Goal: Communication & Community: Answer question/provide support

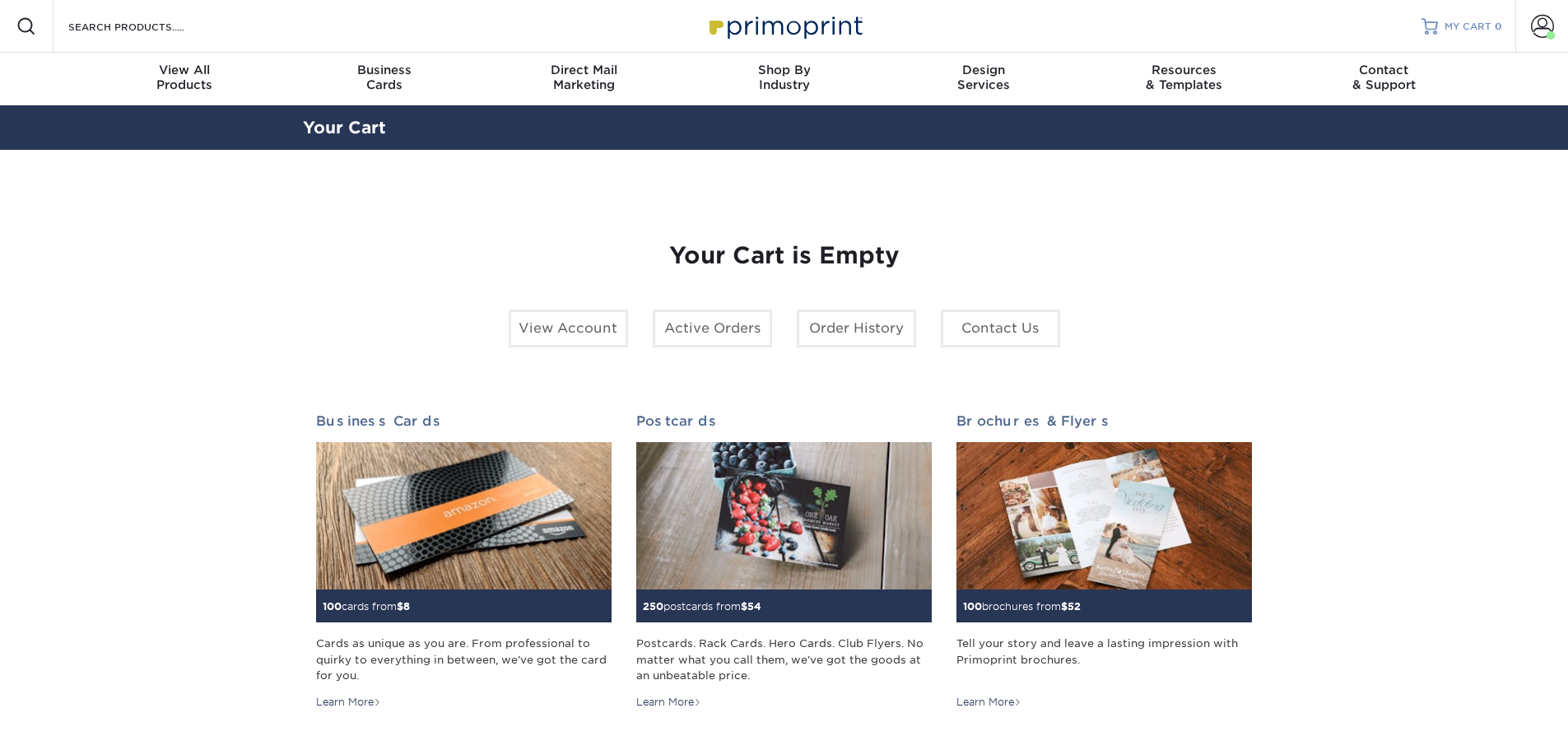
click at [1471, 22] on span "MY CART" at bounding box center [1468, 26] width 47 height 14
click at [696, 338] on link "Active Orders" at bounding box center [712, 329] width 119 height 37
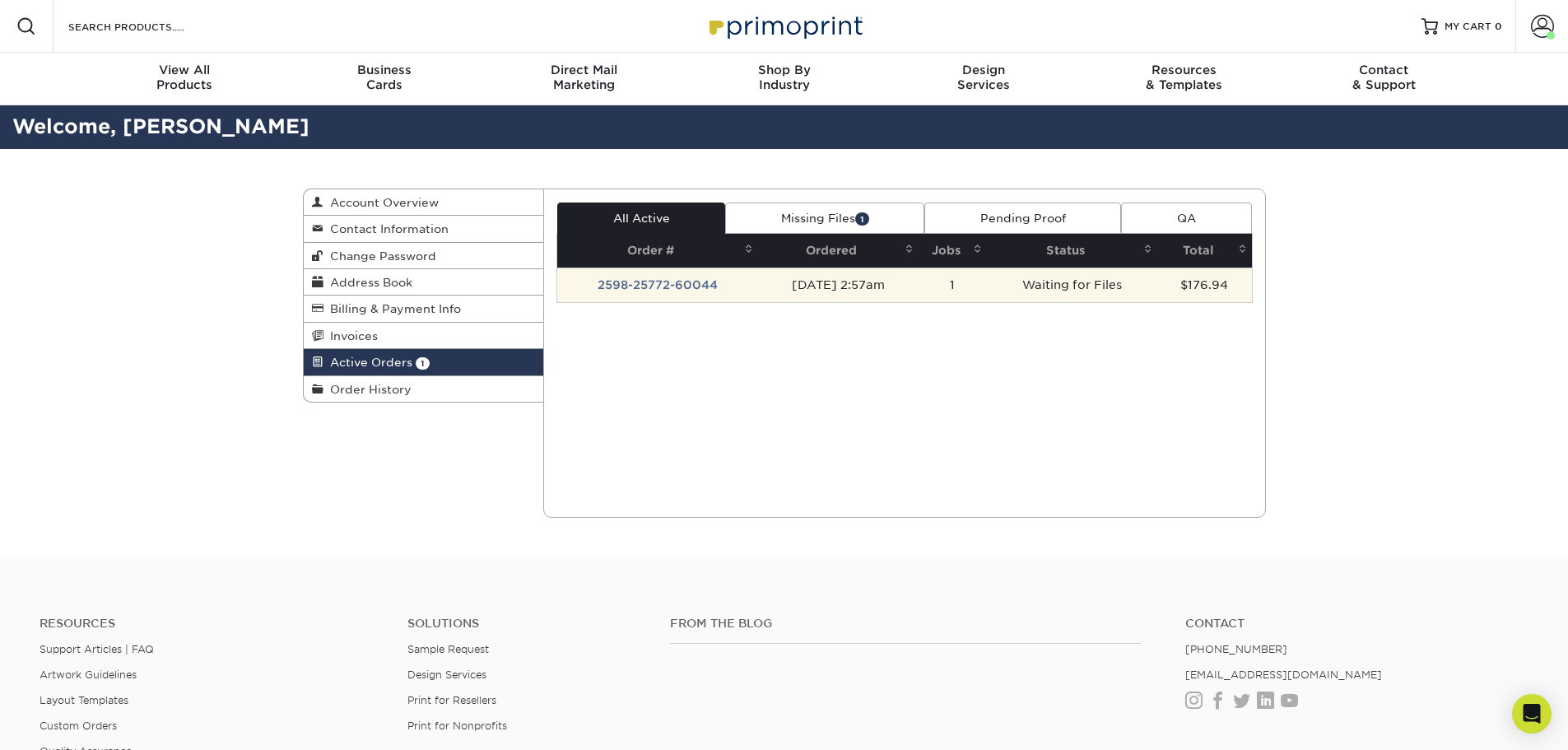
click at [699, 284] on td "2598-25772-60044" at bounding box center [658, 284] width 201 height 35
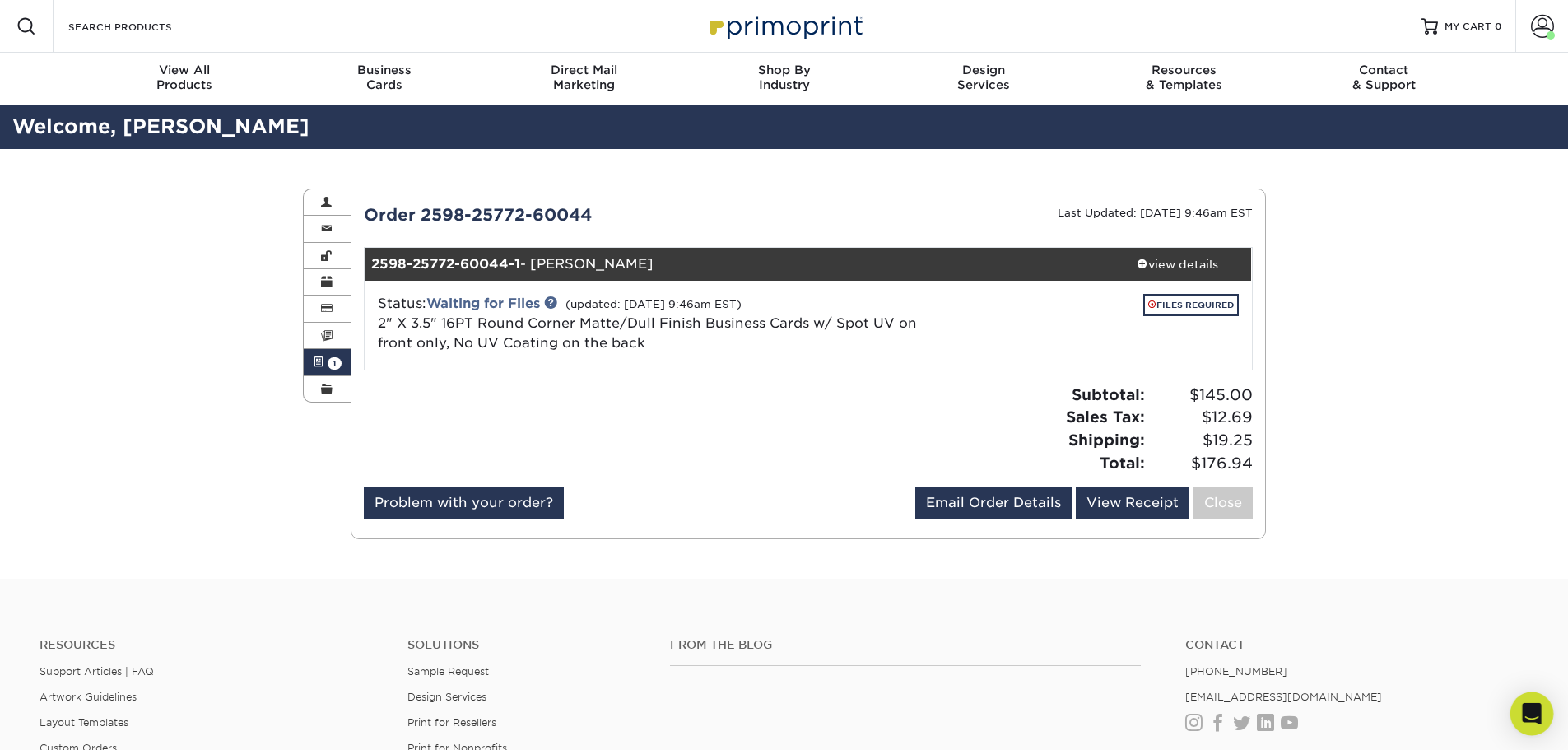
click at [1537, 713] on icon "Open Intercom Messenger" at bounding box center [1531, 713] width 19 height 21
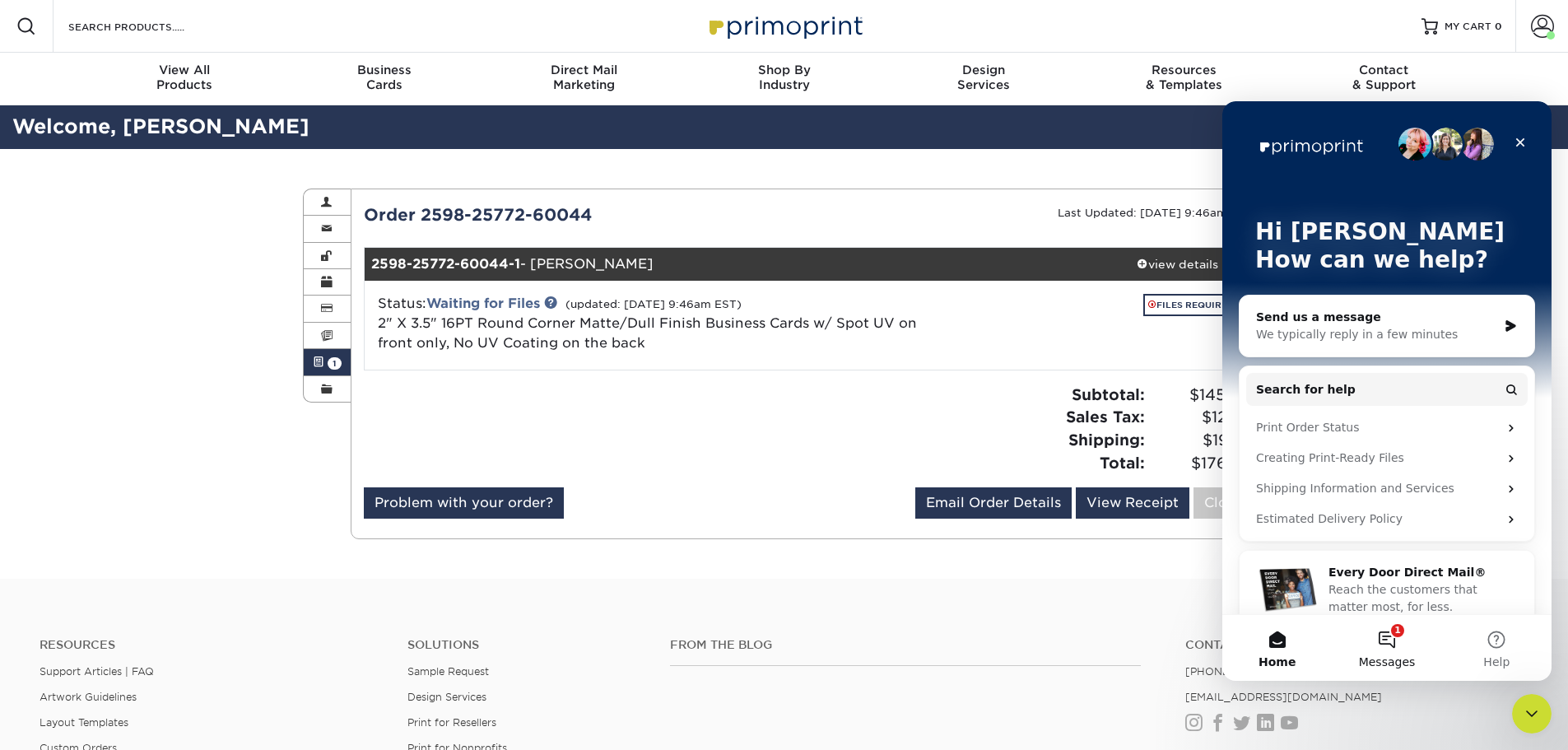
click at [1391, 652] on button "1 Messages" at bounding box center [1386, 648] width 110 height 66
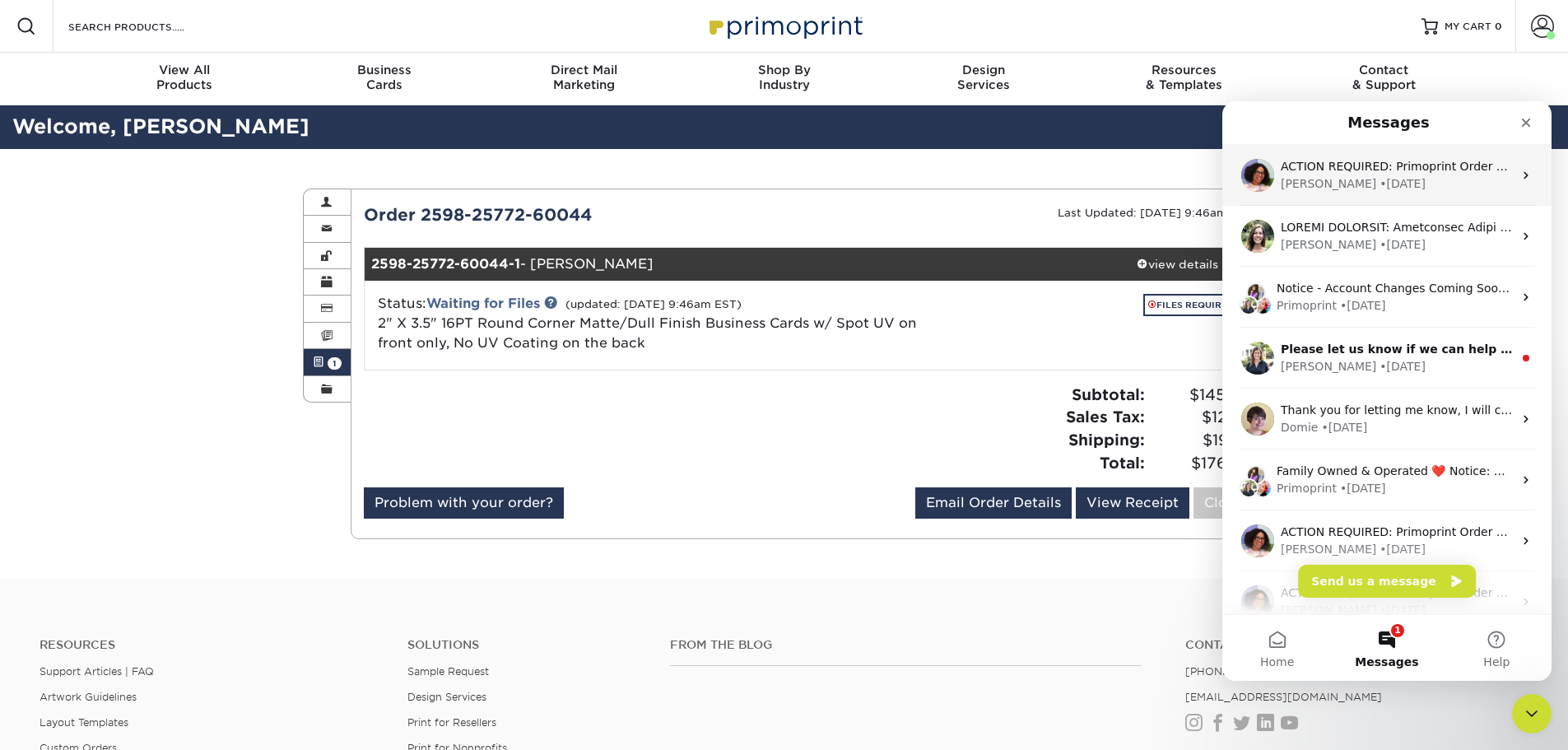
click at [1371, 181] on div "[PERSON_NAME] • [DATE]" at bounding box center [1396, 184] width 232 height 17
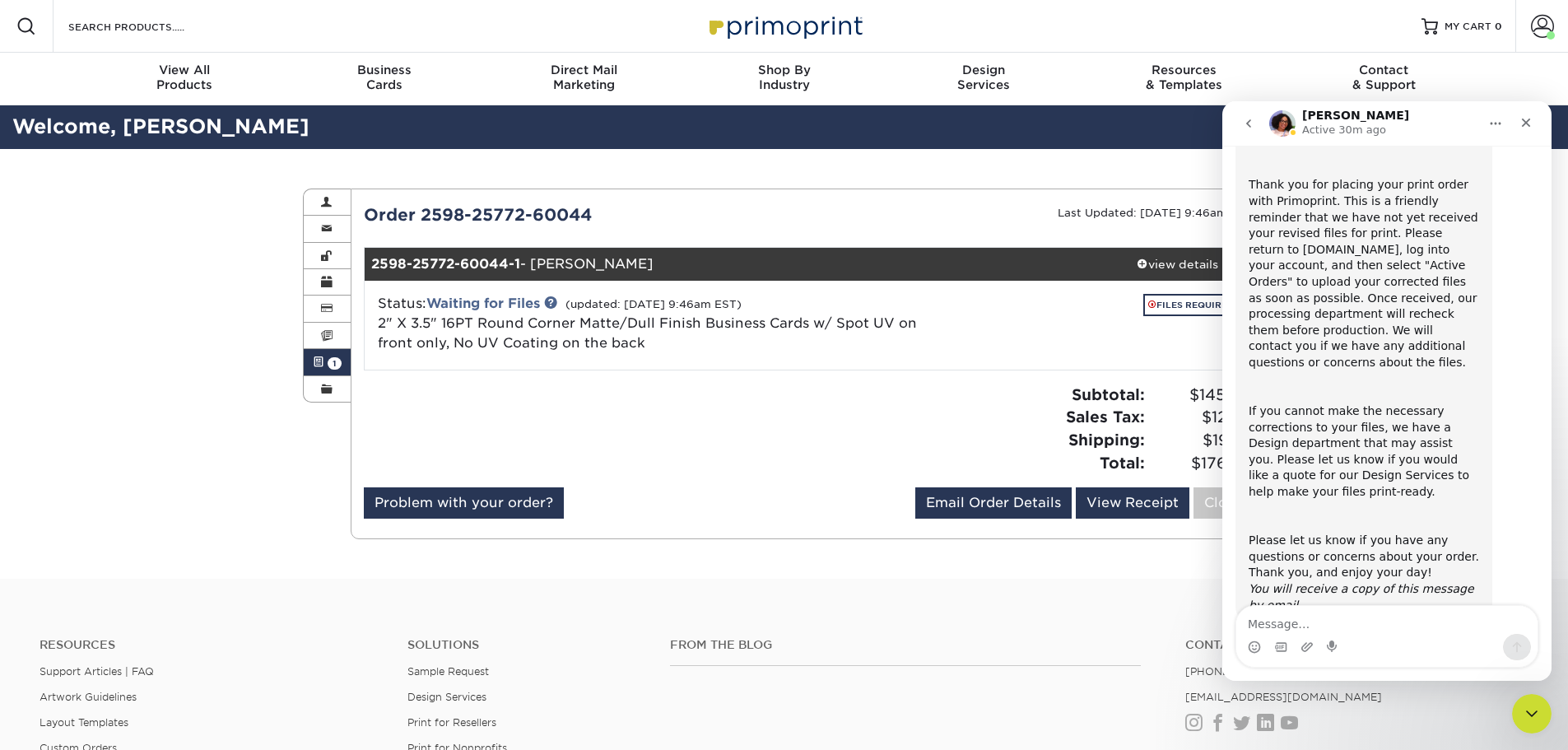
scroll to position [138, 0]
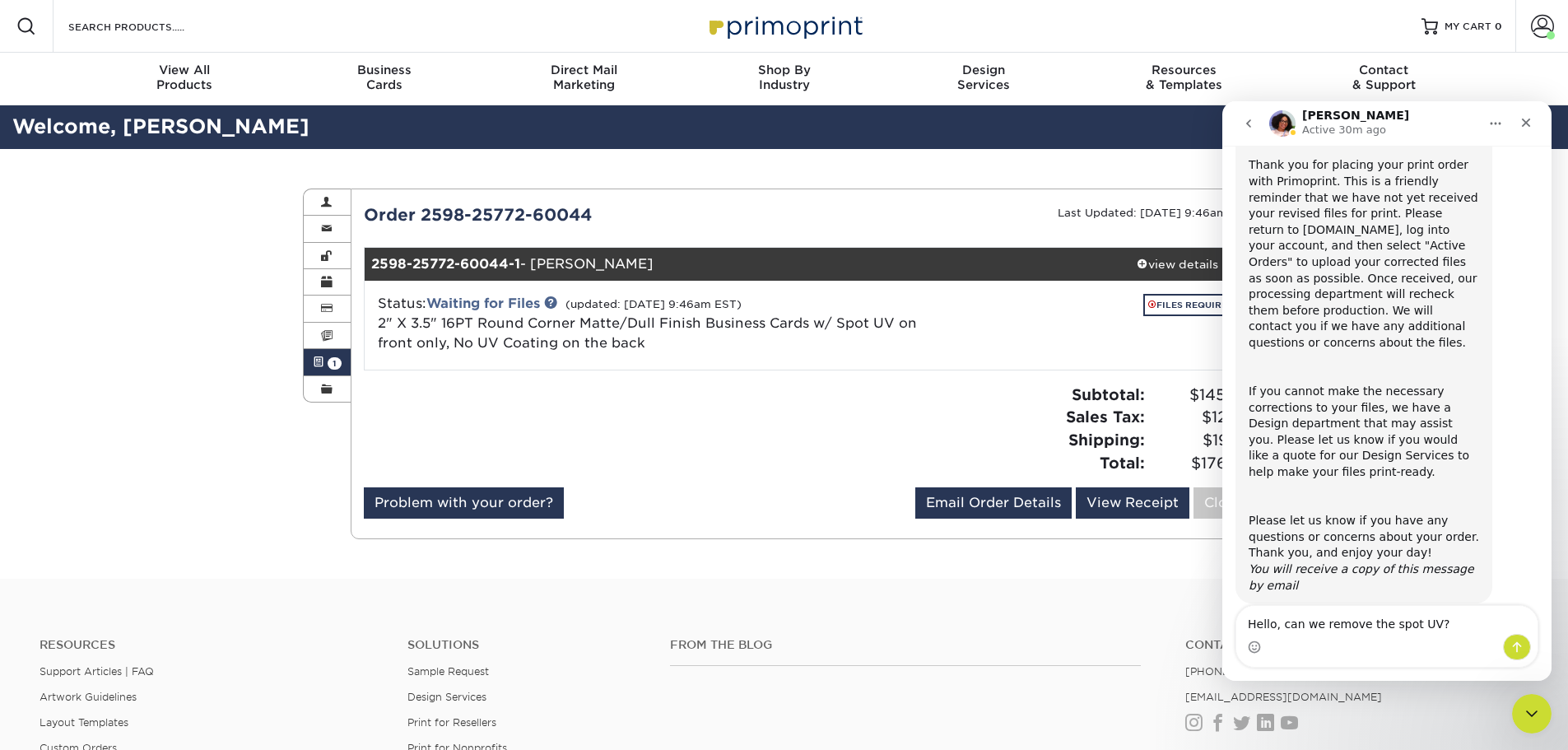
type textarea "Hello, can we remove the spot UV?"
click at [1520, 657] on button "Send a message…" at bounding box center [1516, 647] width 28 height 26
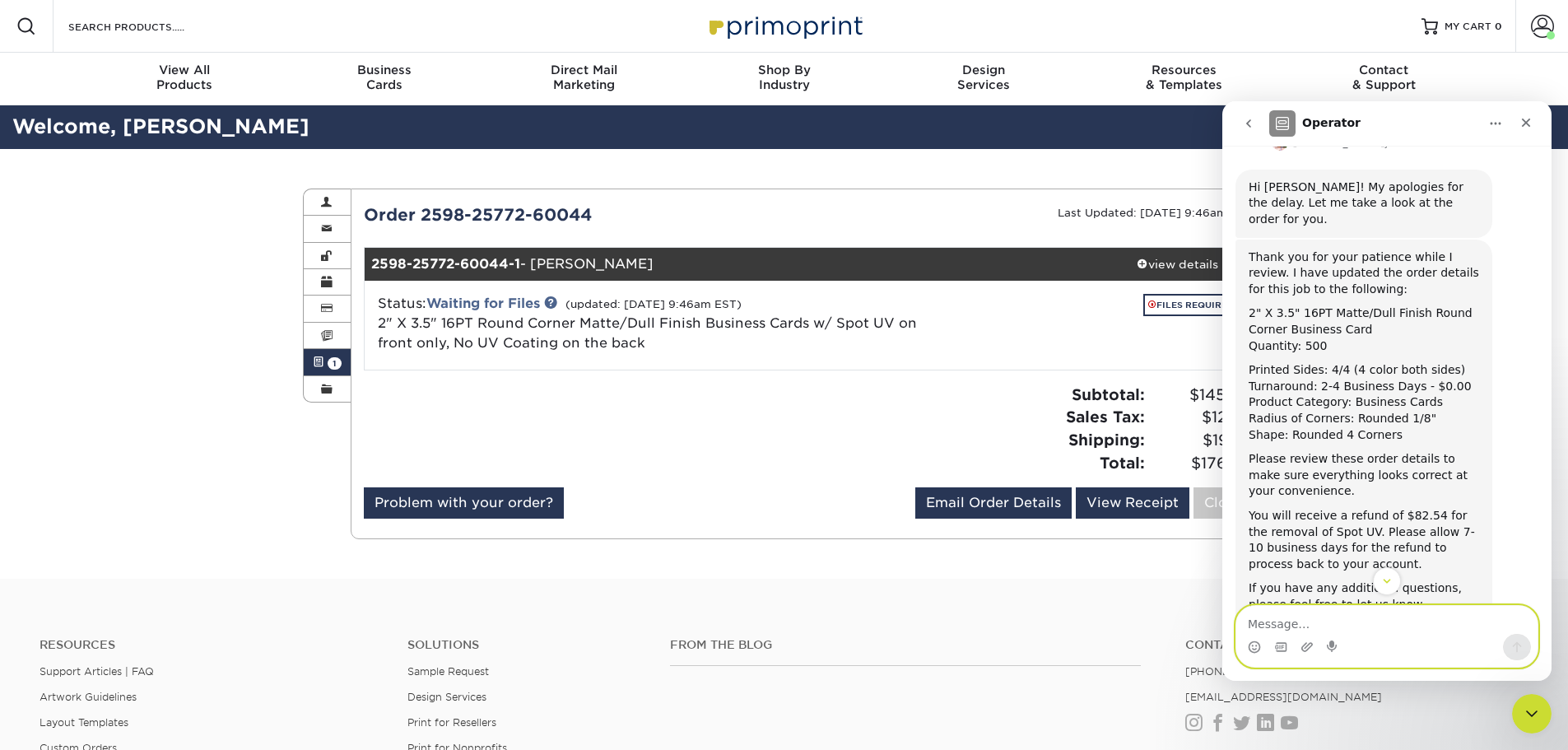
scroll to position [721, 0]
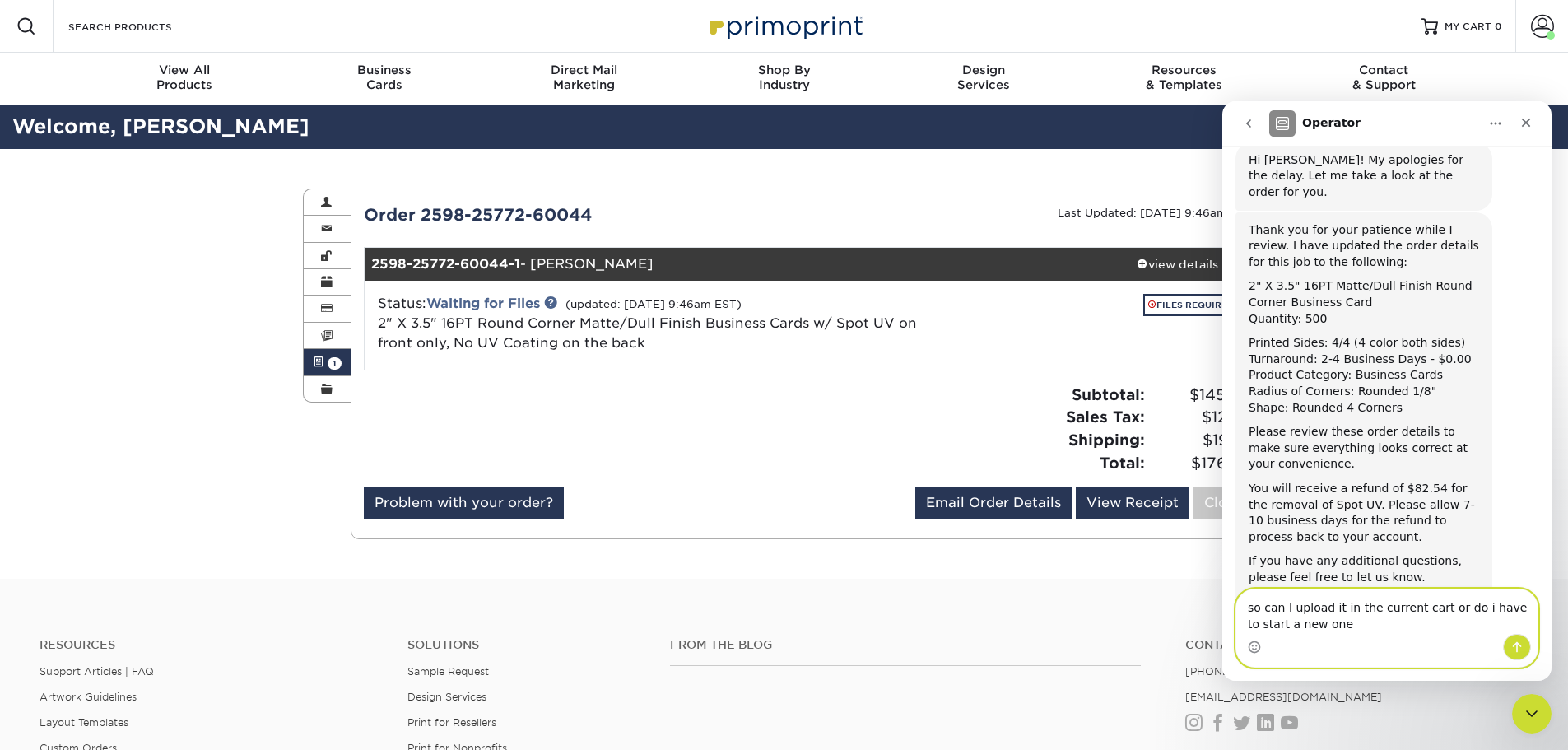
type textarea "so can I upload it in the current cart or do i have to start a new one?"
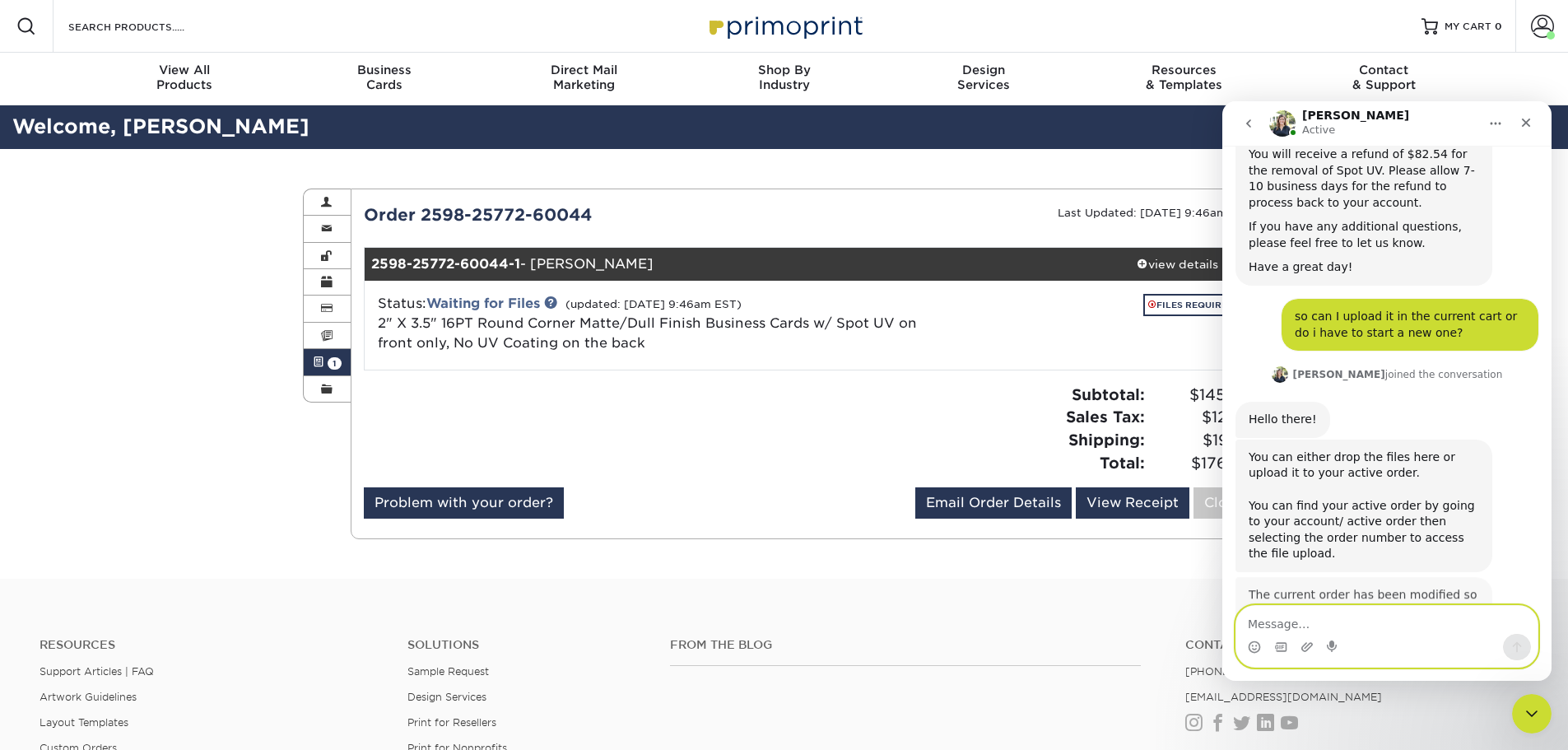
scroll to position [1062, 0]
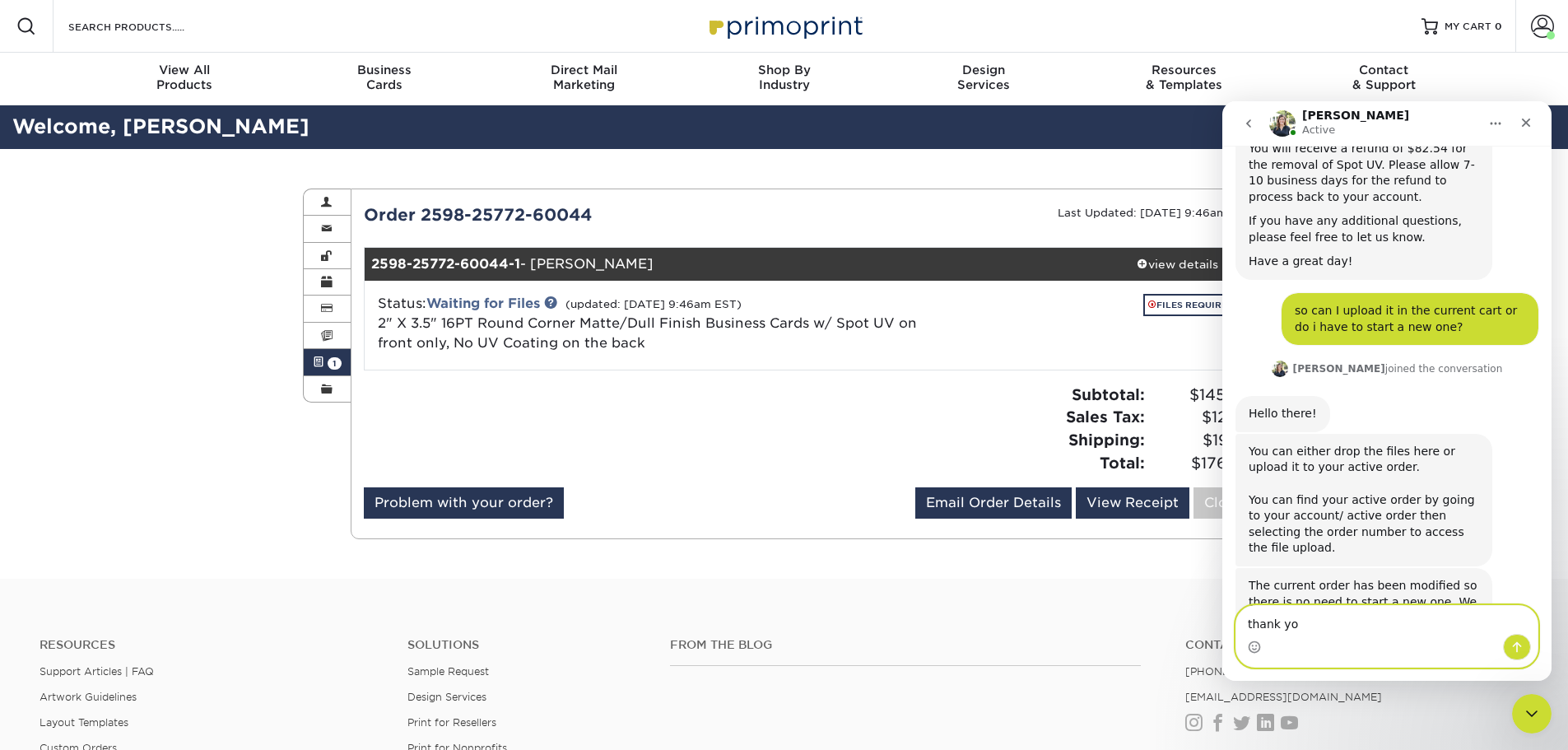
type textarea "thank you"
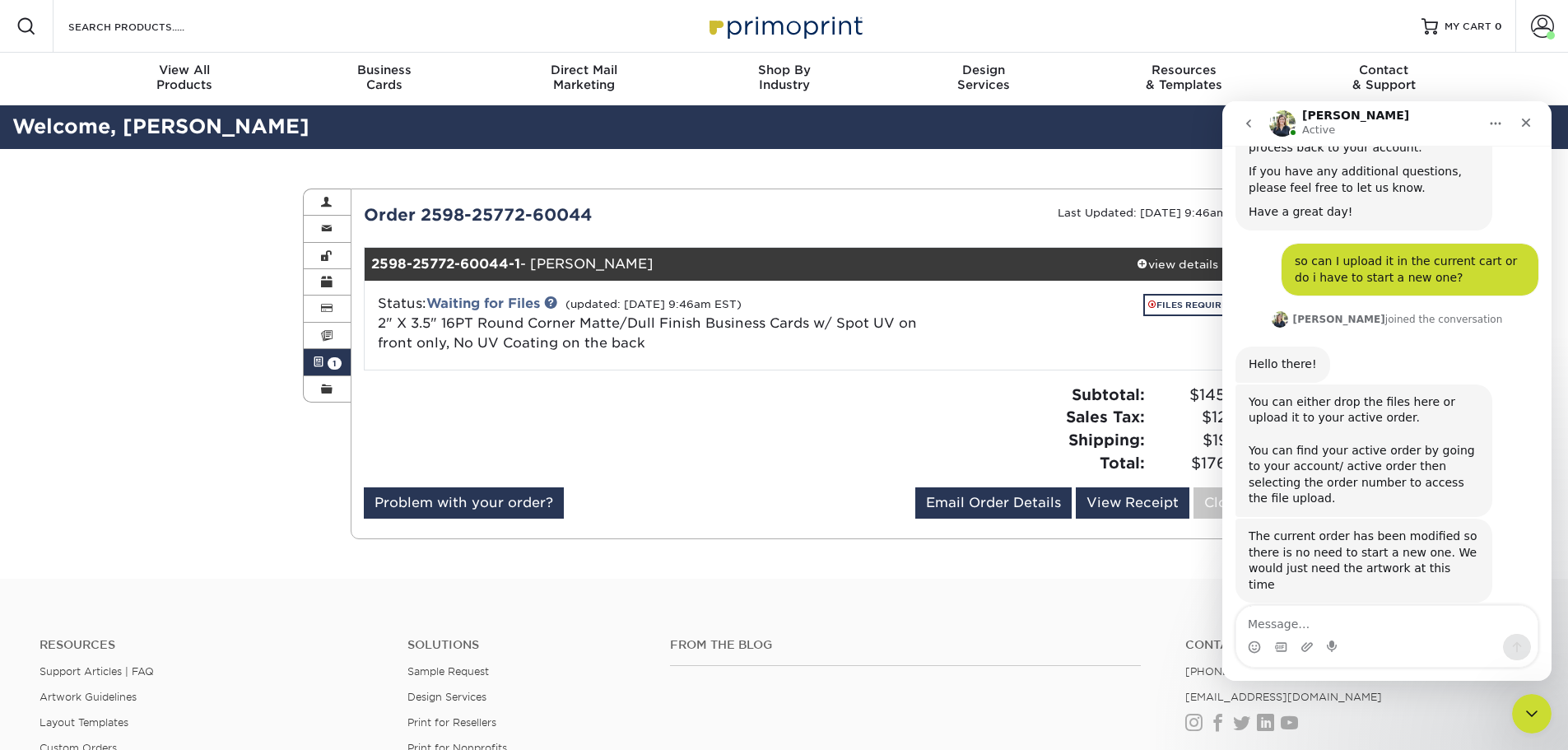
click at [1081, 599] on div "Resources Support Articles | FAQ Artwork Guidelines Layout Templates Custom Ord…" at bounding box center [784, 735] width 1568 height 272
click at [1525, 129] on div "Close" at bounding box center [1525, 123] width 30 height 30
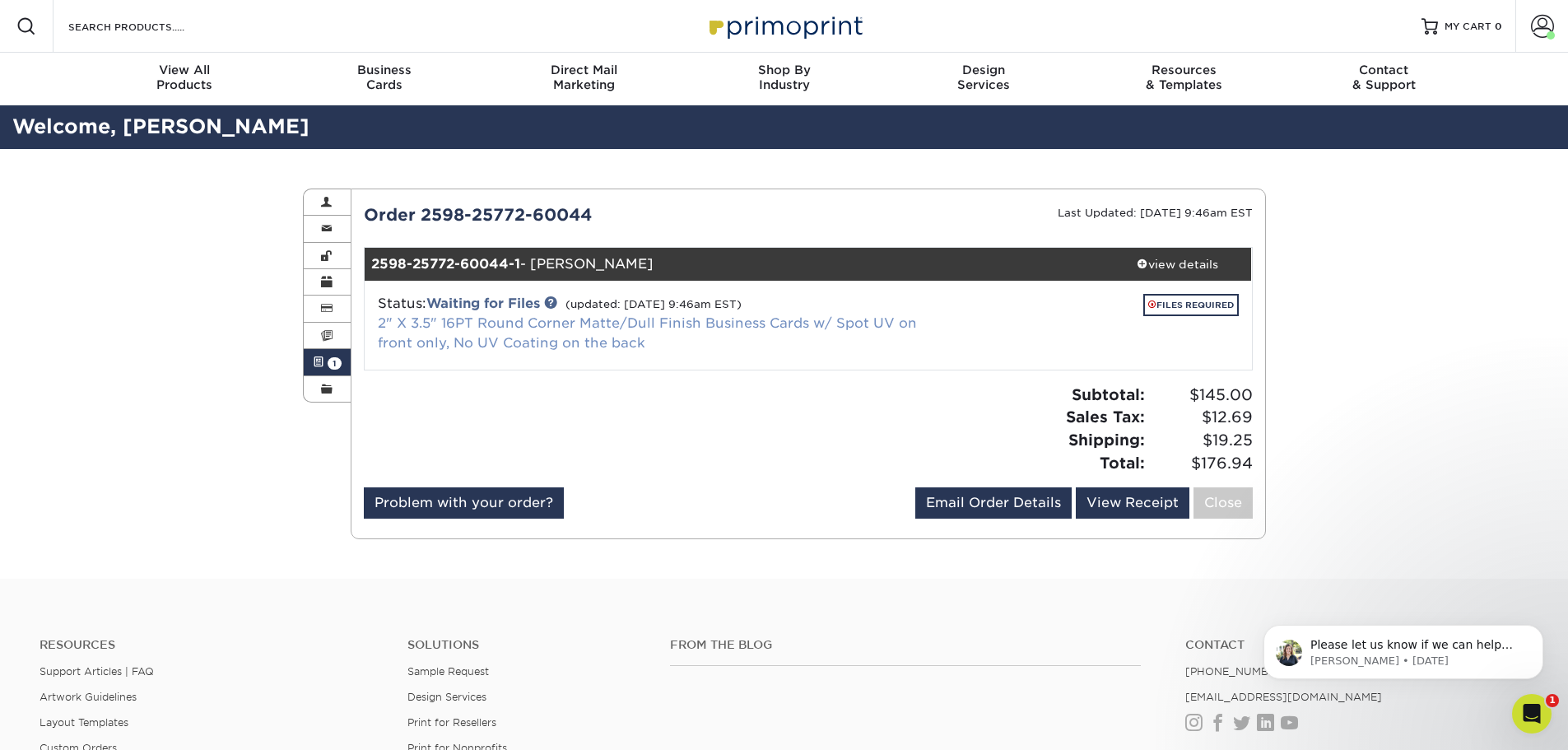
scroll to position [1174, 0]
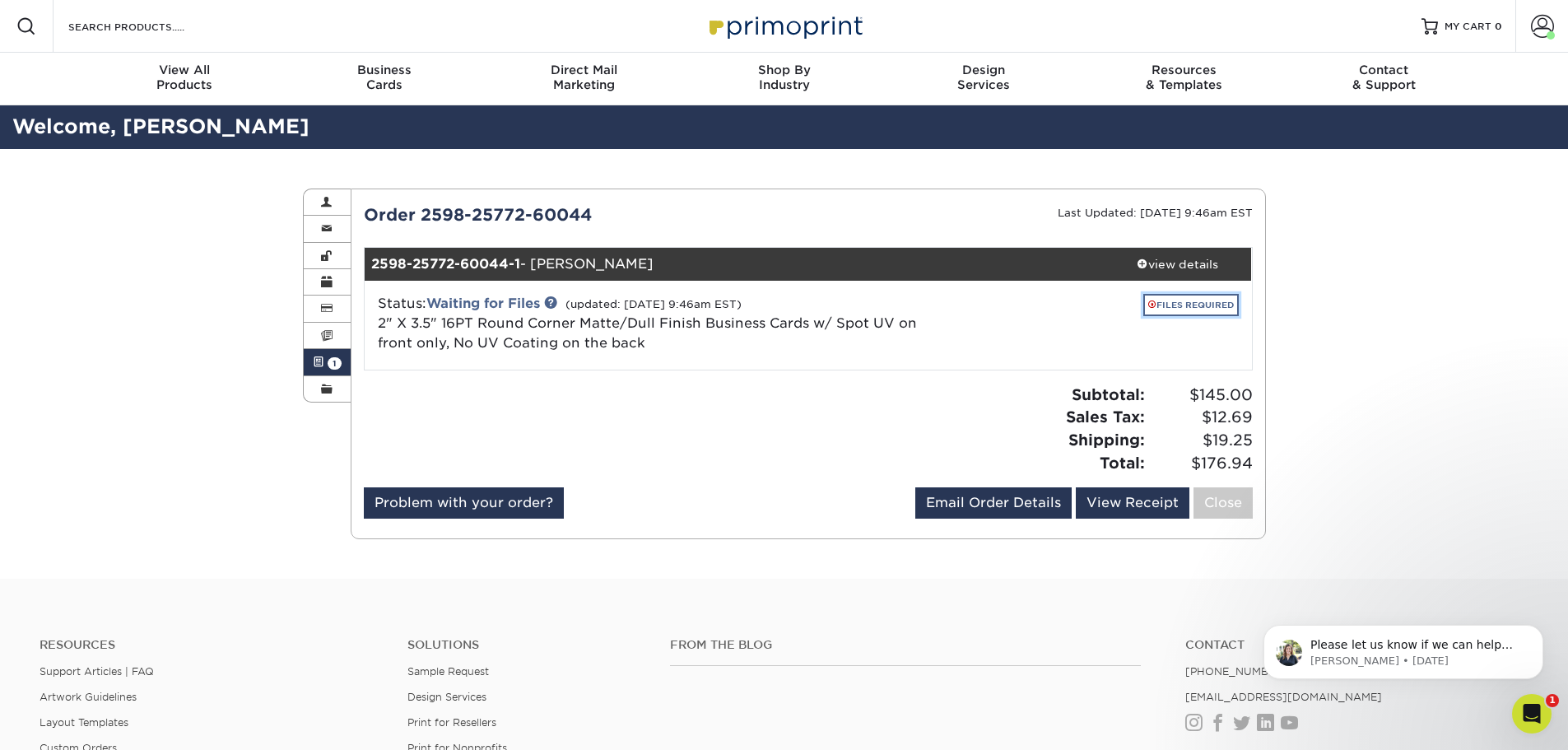
click at [1171, 305] on link "FILES REQUIRED" at bounding box center [1191, 305] width 95 height 22
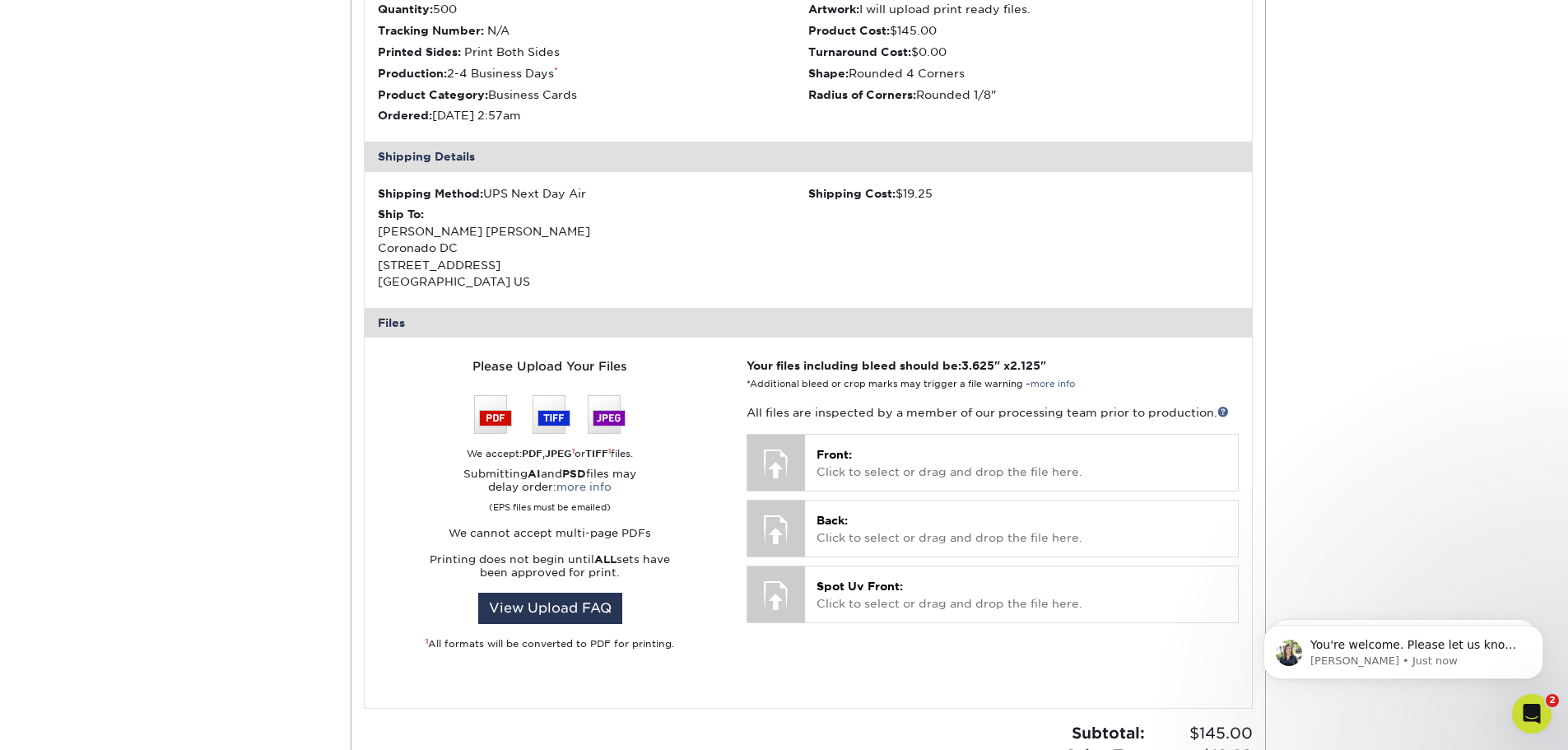
scroll to position [1208, 0]
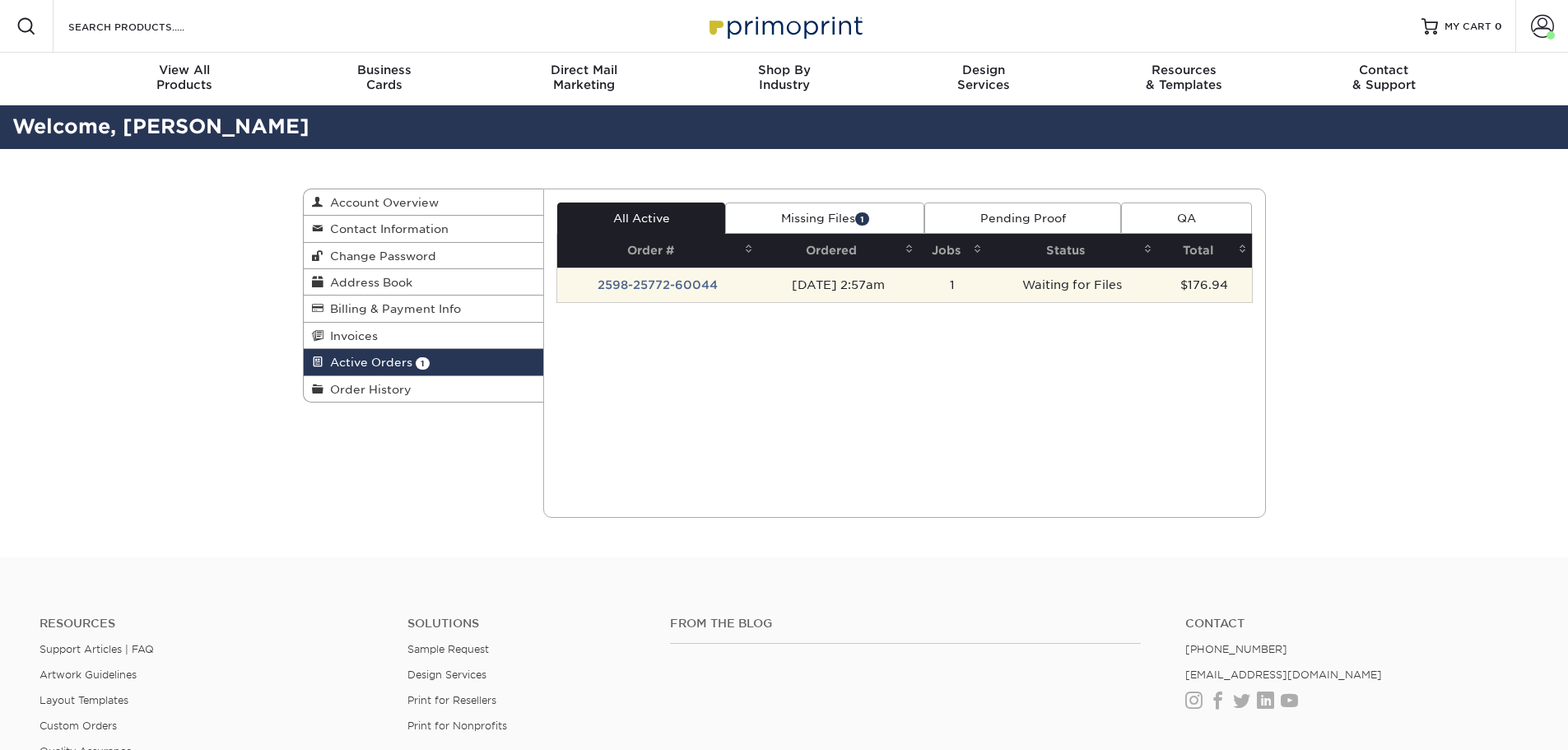
click at [716, 287] on td "2598-25772-60044" at bounding box center [658, 284] width 201 height 35
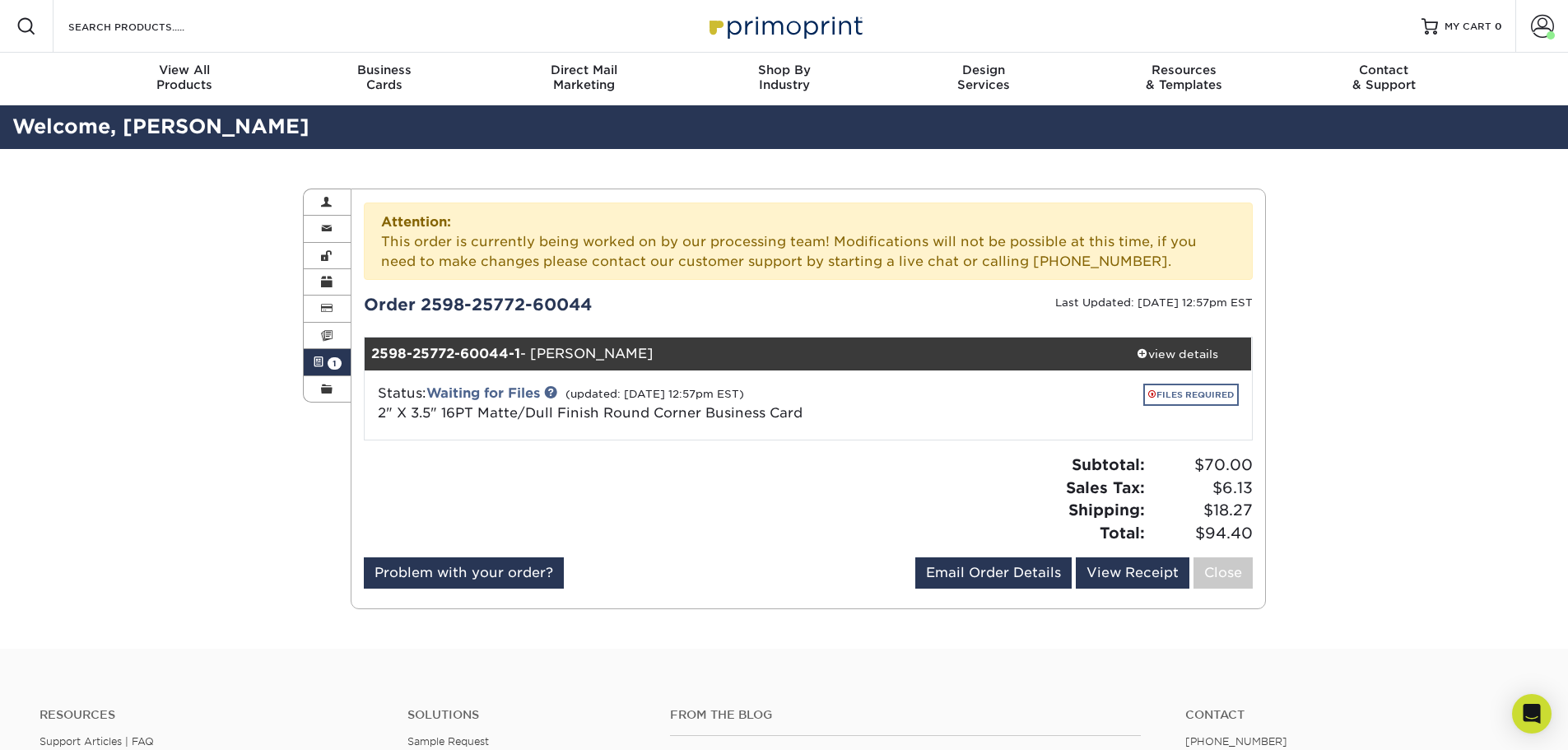
click at [1163, 303] on small "Last Updated: [DATE] 12:57pm EST" at bounding box center [1154, 302] width 197 height 13
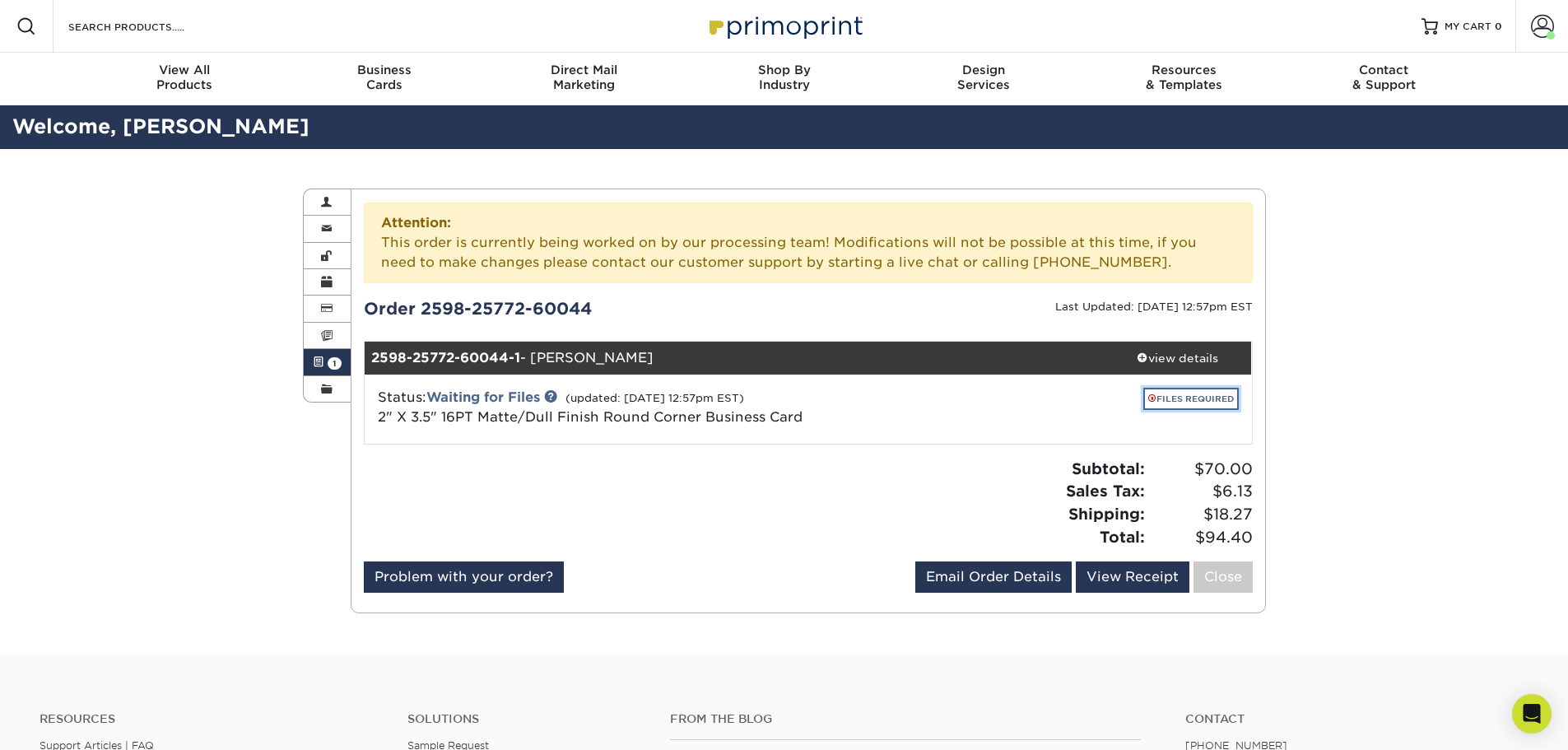
click at [1166, 399] on link "FILES REQUIRED" at bounding box center [1191, 399] width 95 height 22
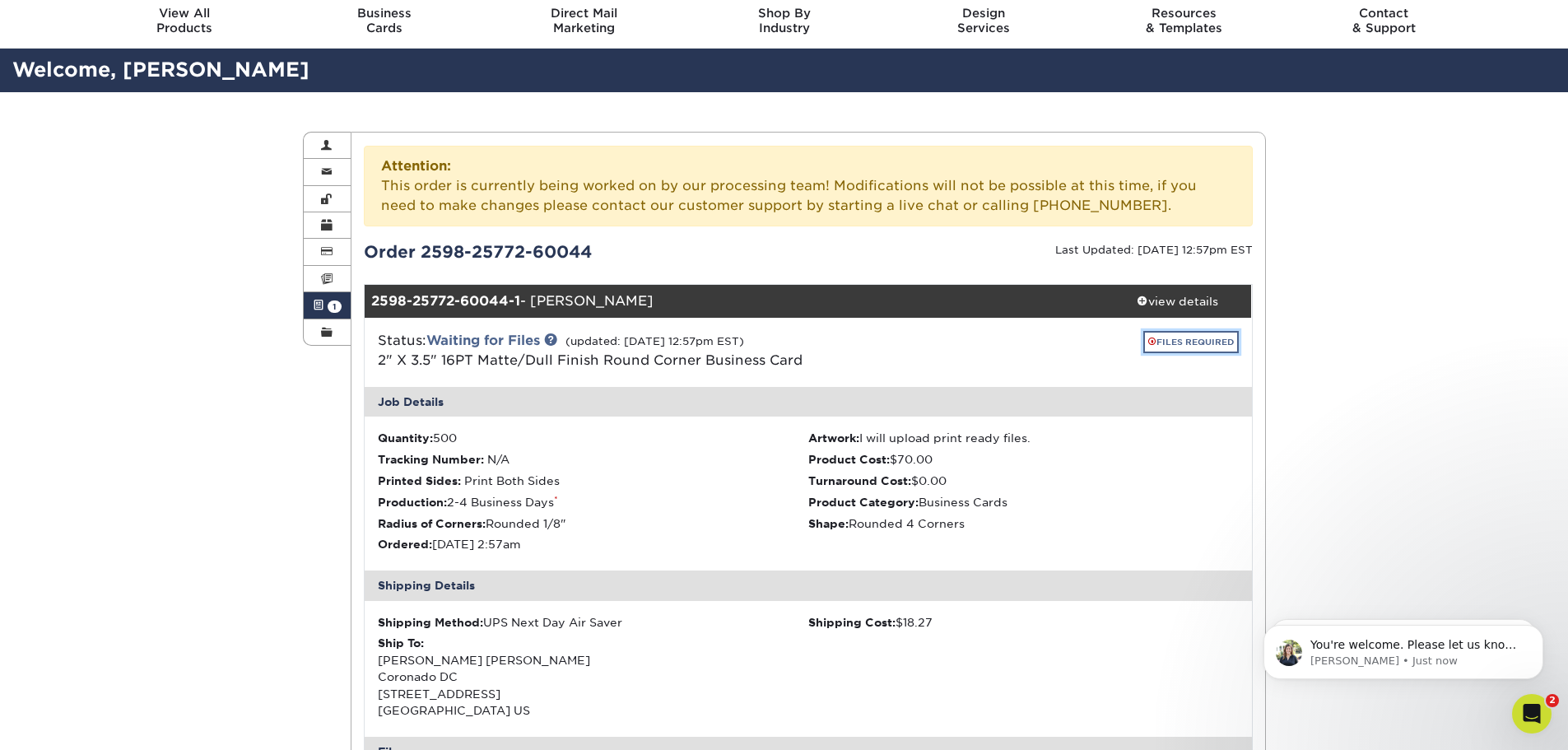
scroll to position [83, 0]
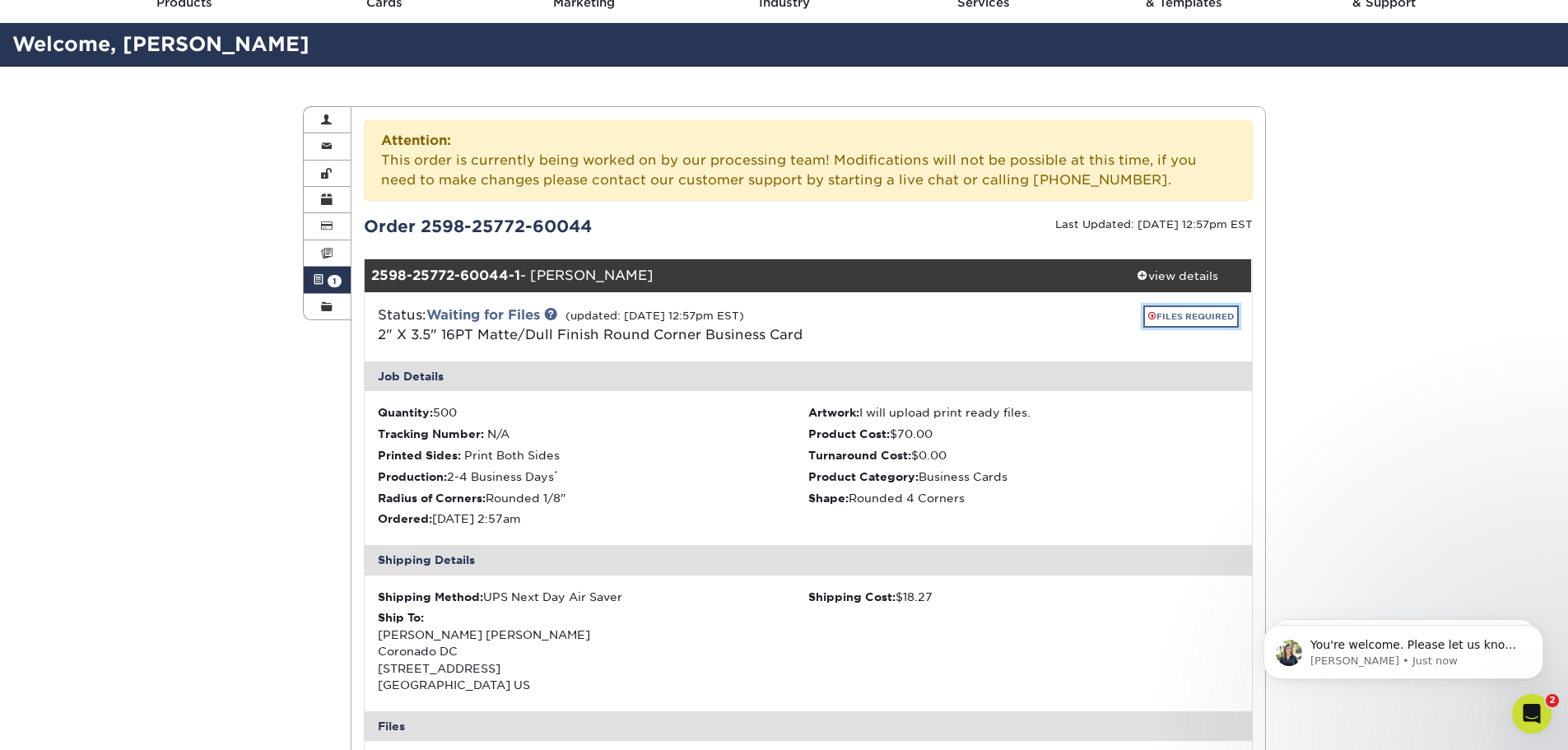
click at [1176, 316] on link "FILES REQUIRED" at bounding box center [1191, 317] width 95 height 22
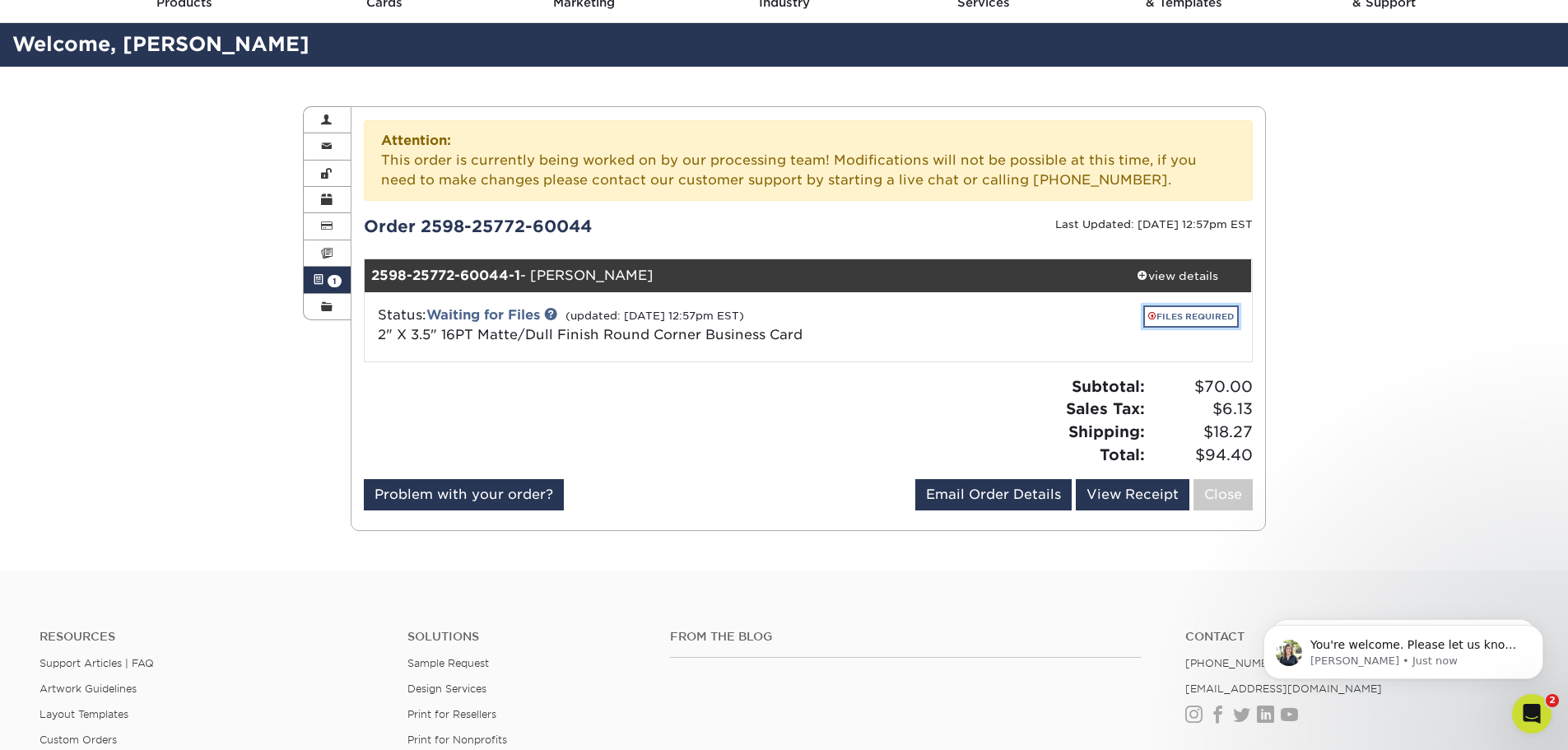
click at [1165, 315] on link "FILES REQUIRED" at bounding box center [1191, 317] width 95 height 22
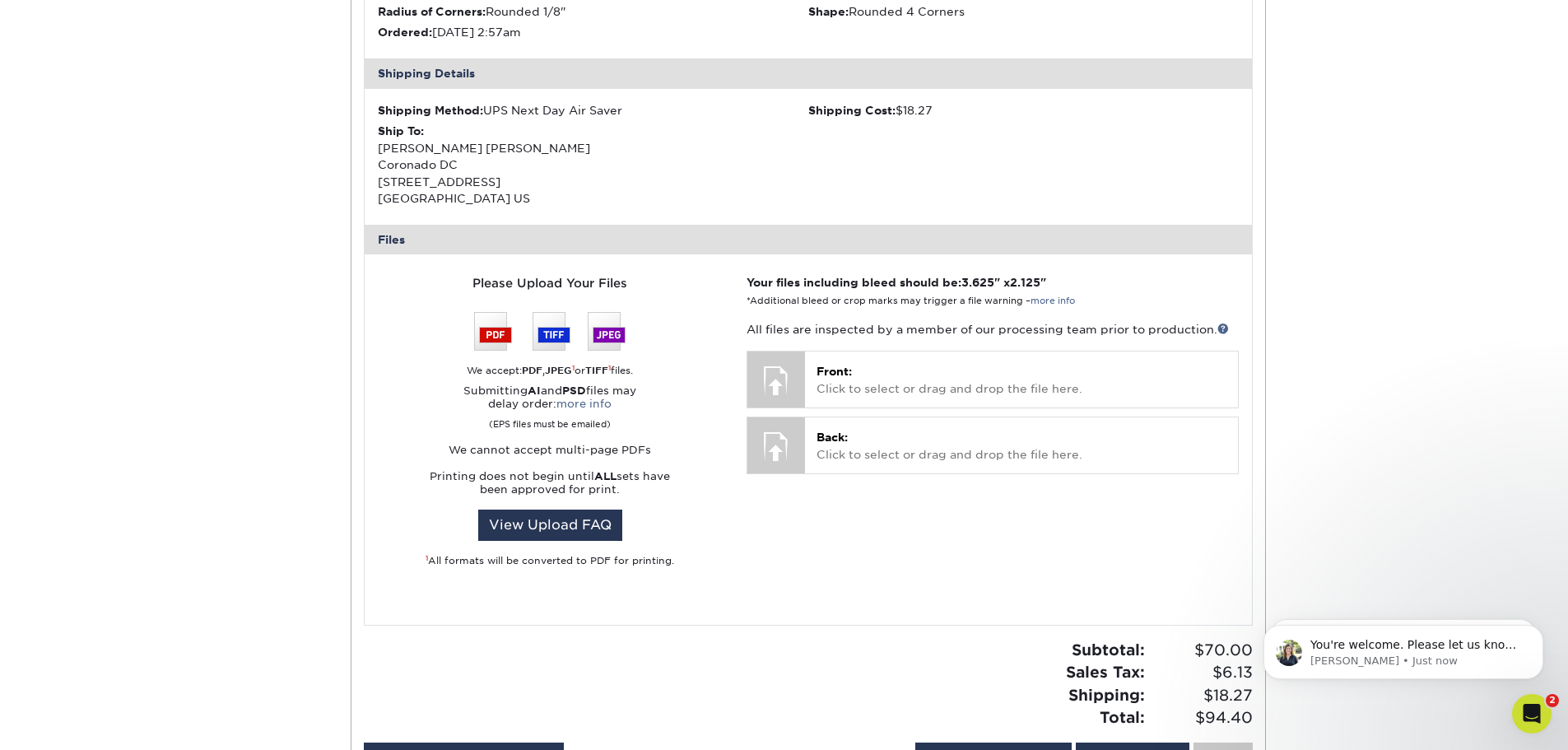
scroll to position [576, 0]
